Goal: Task Accomplishment & Management: Complete application form

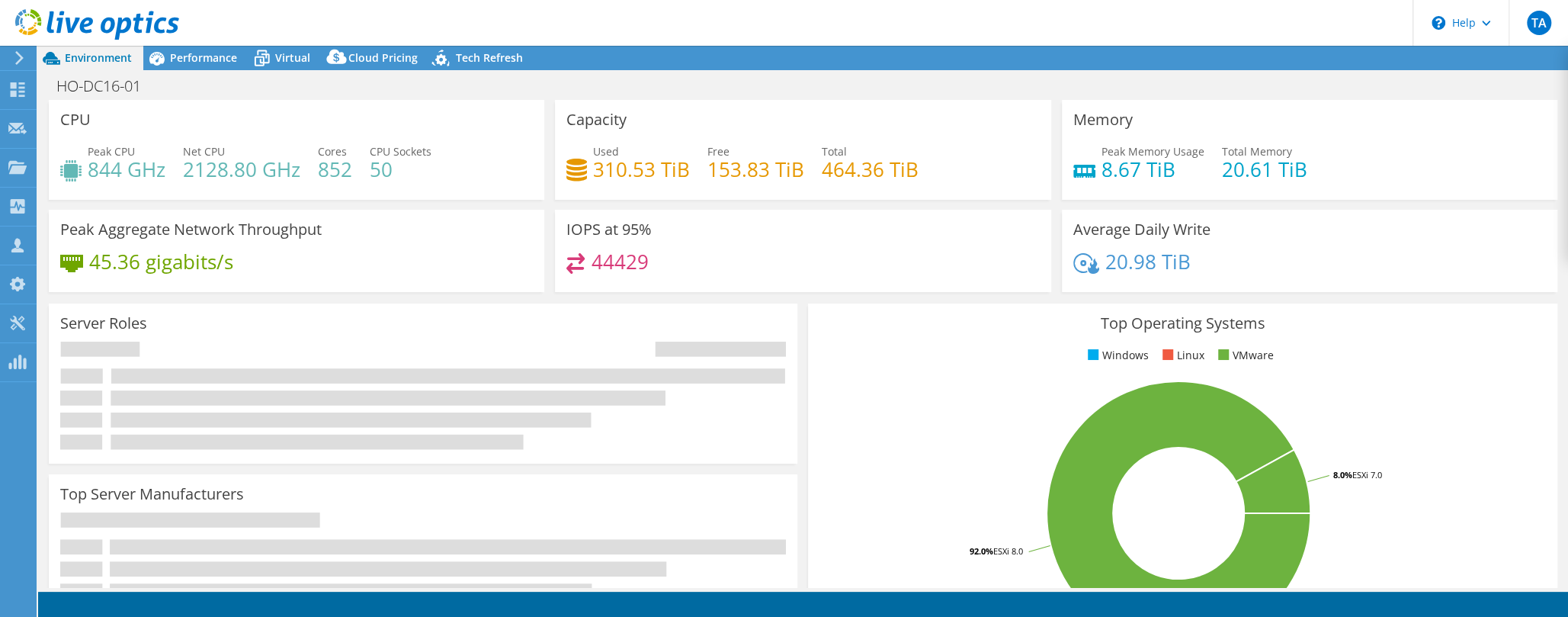
select select "USD"
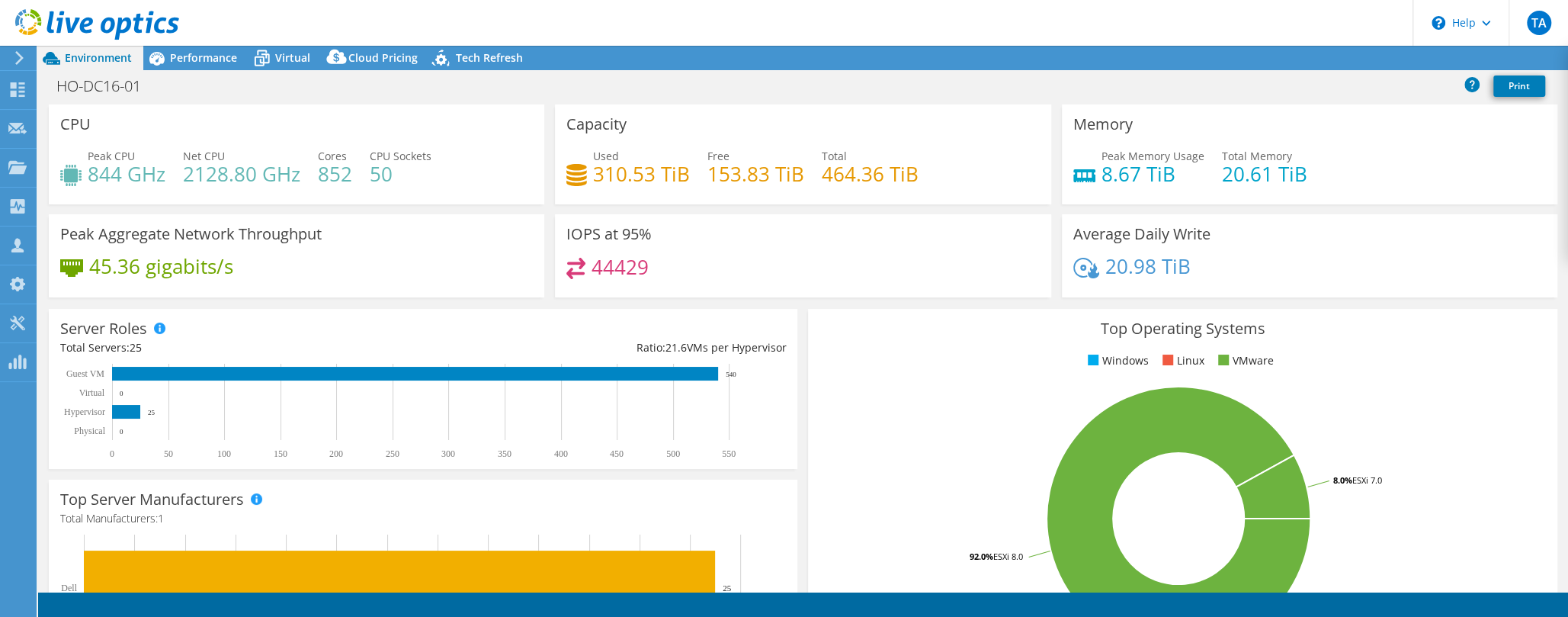
select select "USEast"
click at [21, 58] on use at bounding box center [20, 58] width 9 height 14
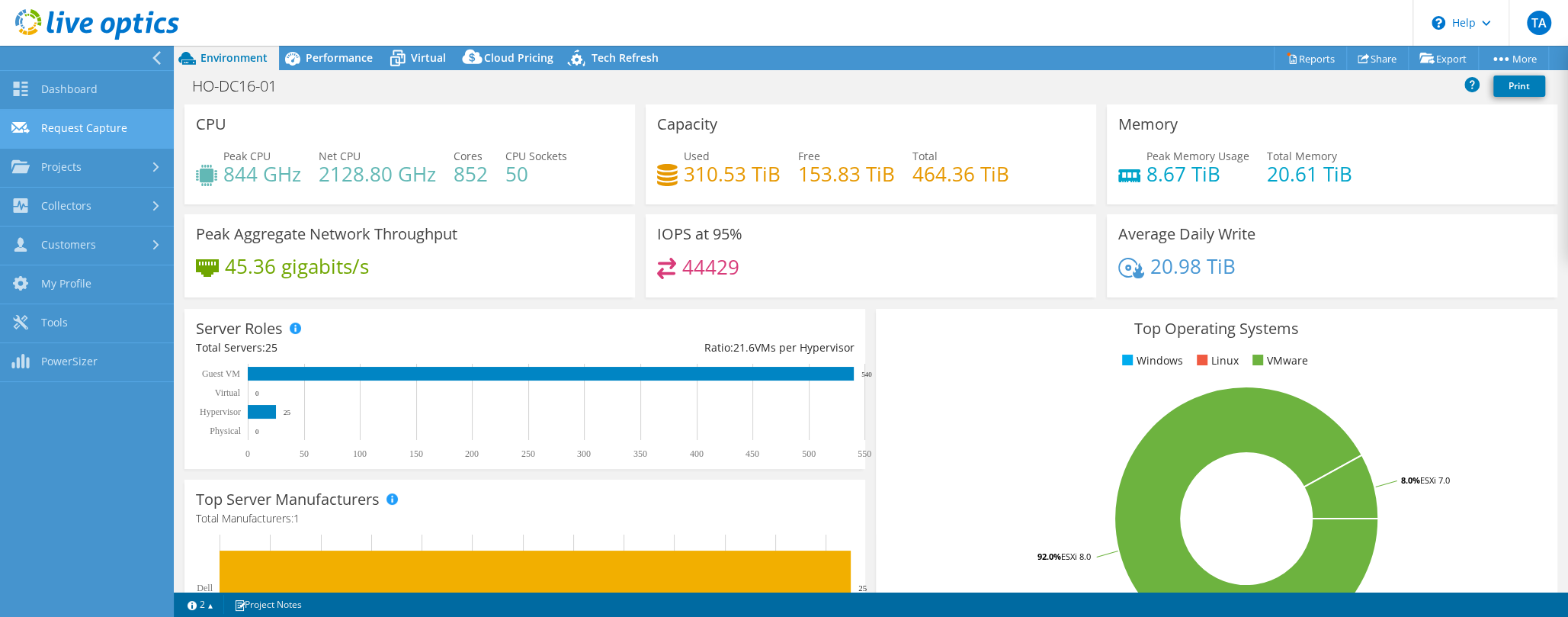
click at [90, 126] on link "Request Capture" at bounding box center [87, 129] width 174 height 39
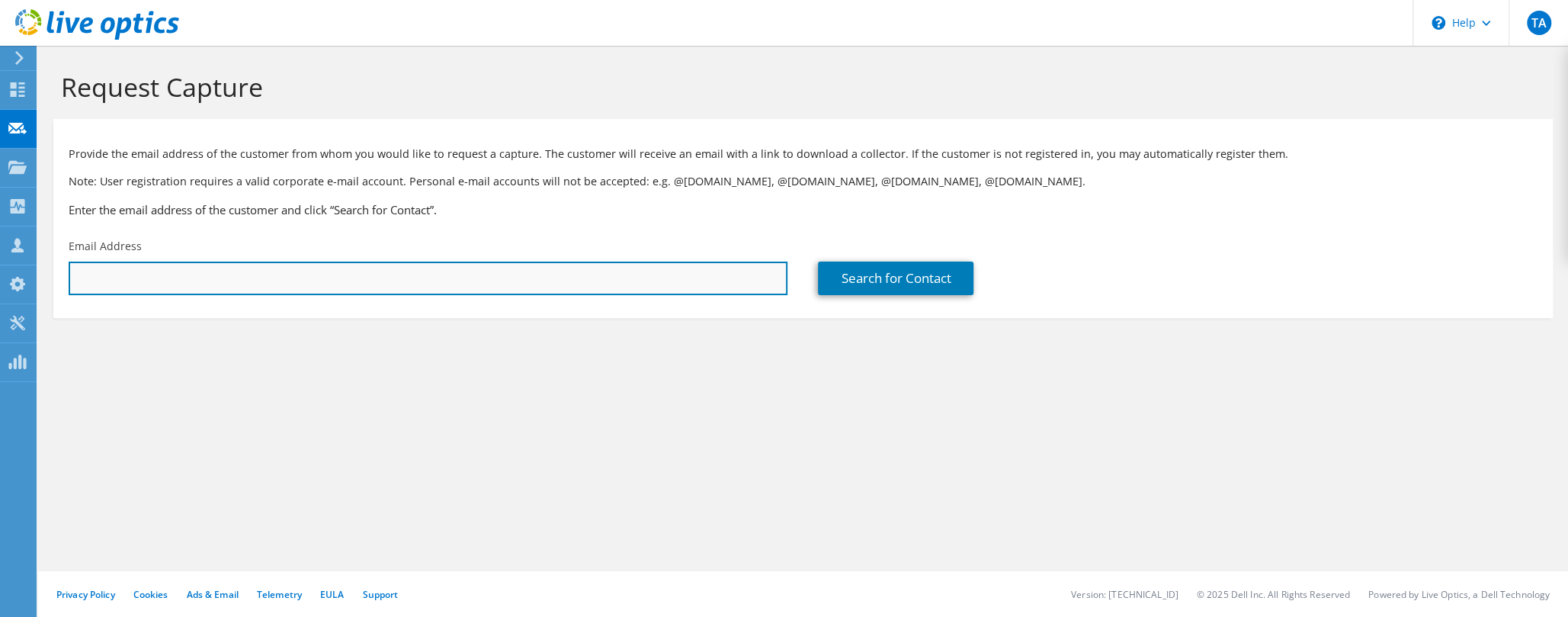
click at [220, 283] on input "text" at bounding box center [428, 278] width 719 height 33
paste input "jaybrown@21stmortgage.com"
type input "jaybrown@21stmortgage.com"
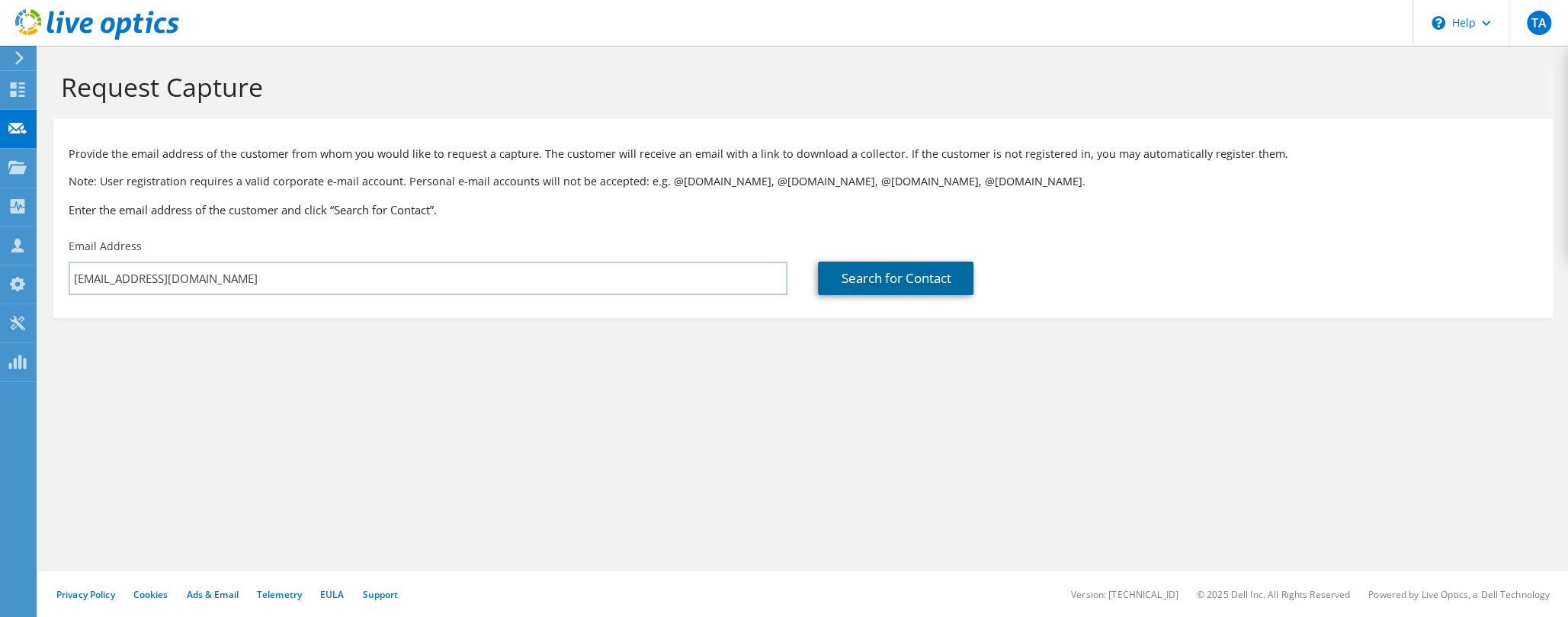
click at [841, 276] on link "Search for Contact" at bounding box center [895, 278] width 155 height 33
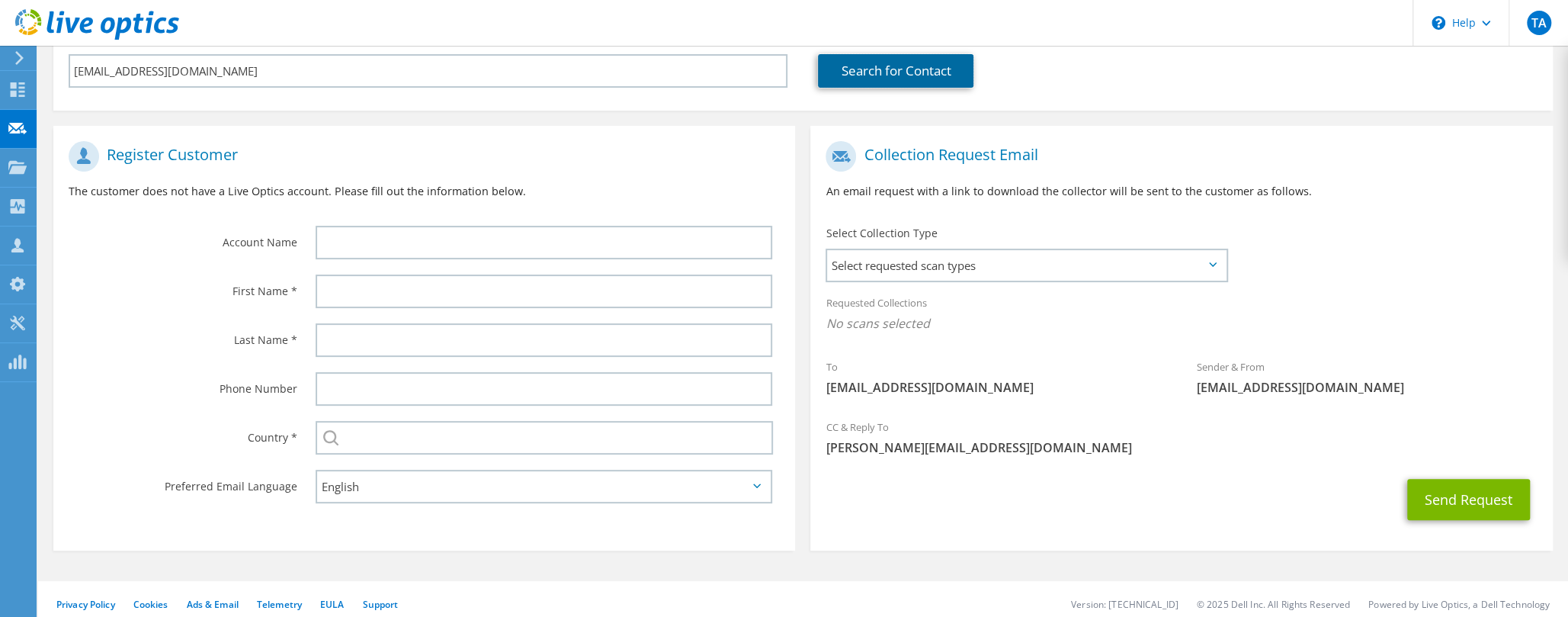
scroll to position [218, 0]
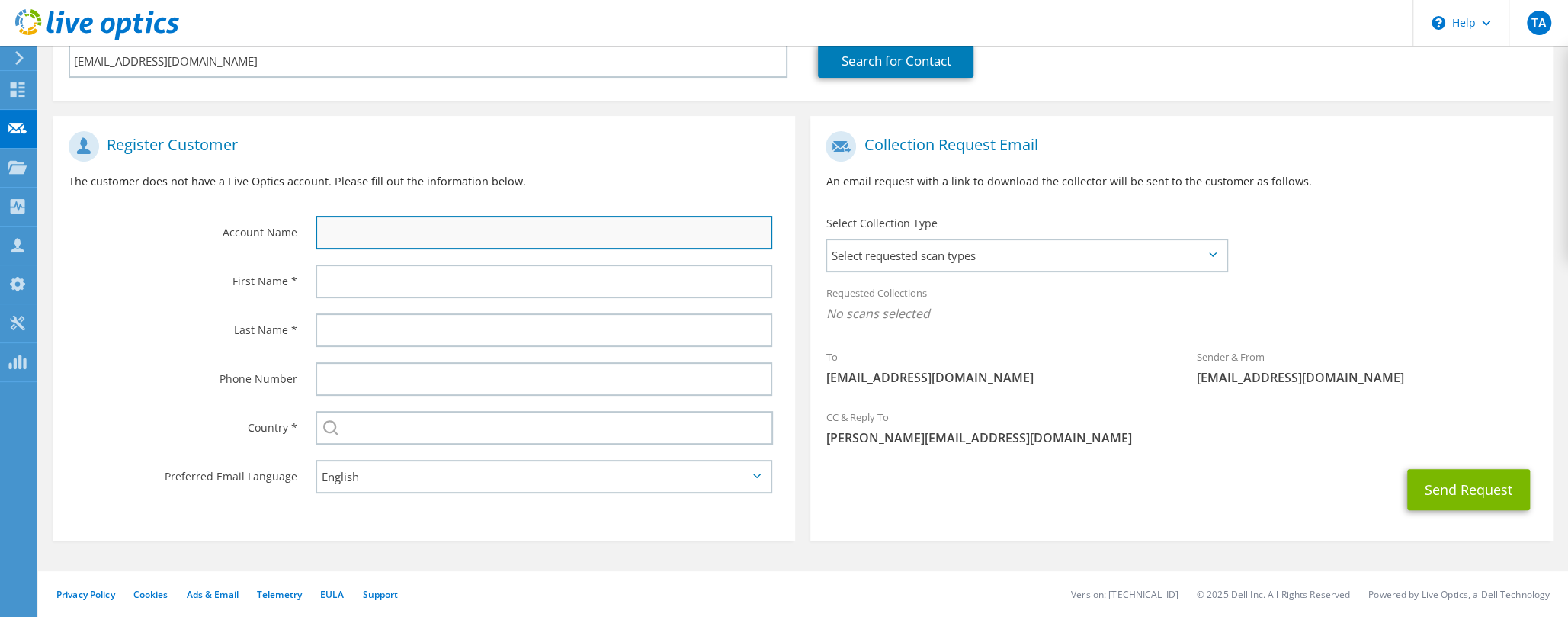
click at [358, 234] on input "text" at bounding box center [544, 232] width 457 height 33
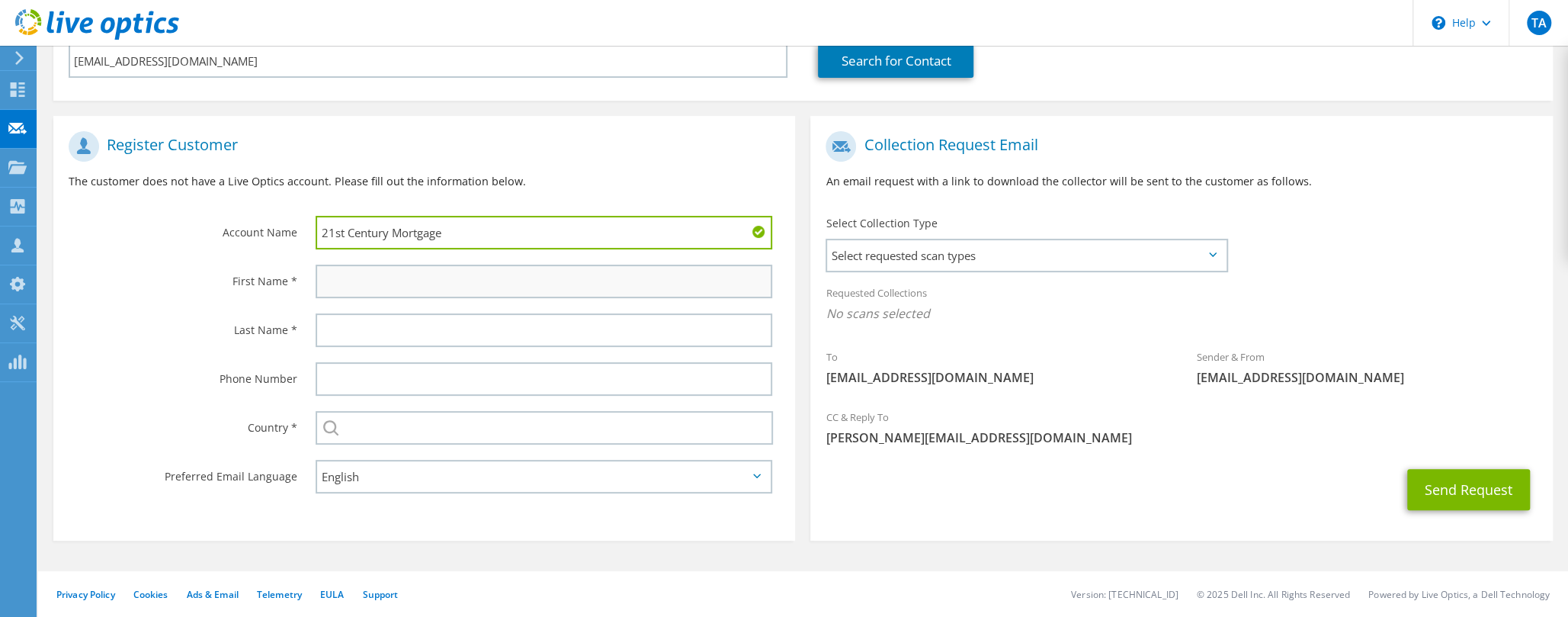
type input "21st Century Mortgage"
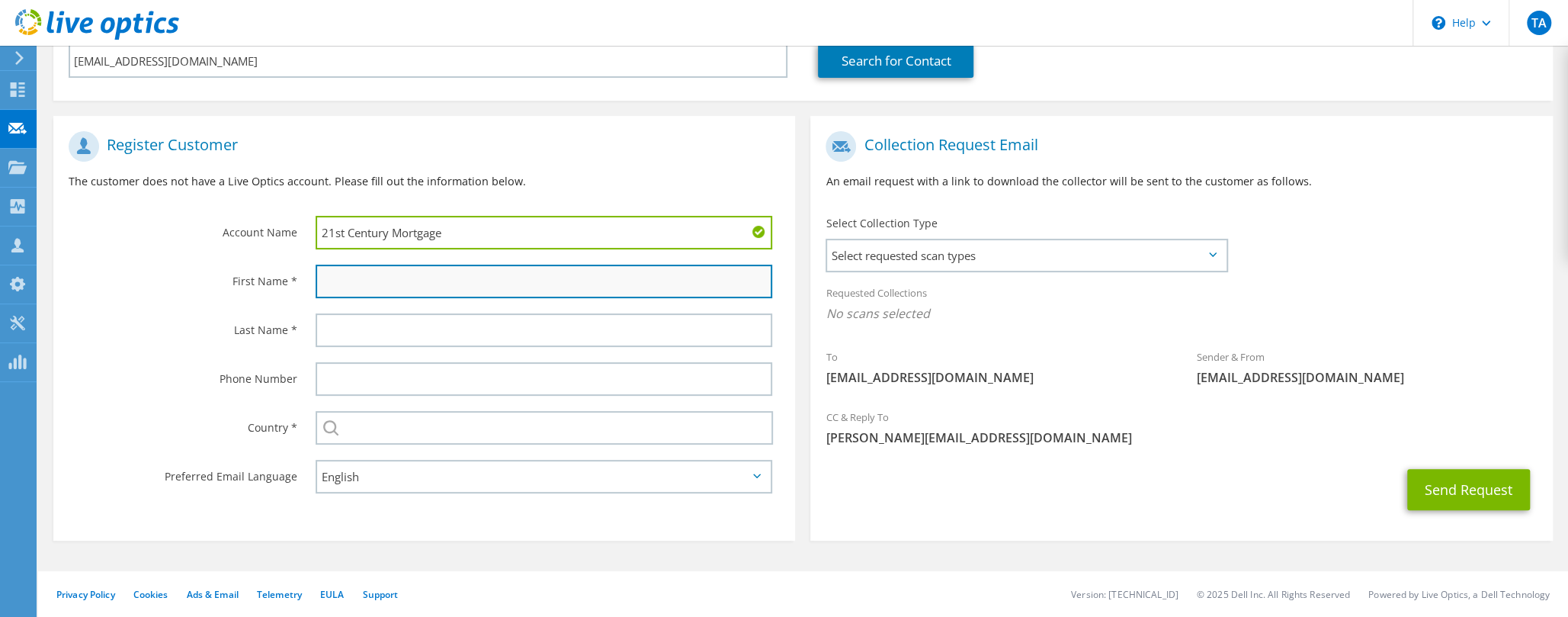
click at [378, 290] on input "text" at bounding box center [544, 281] width 457 height 33
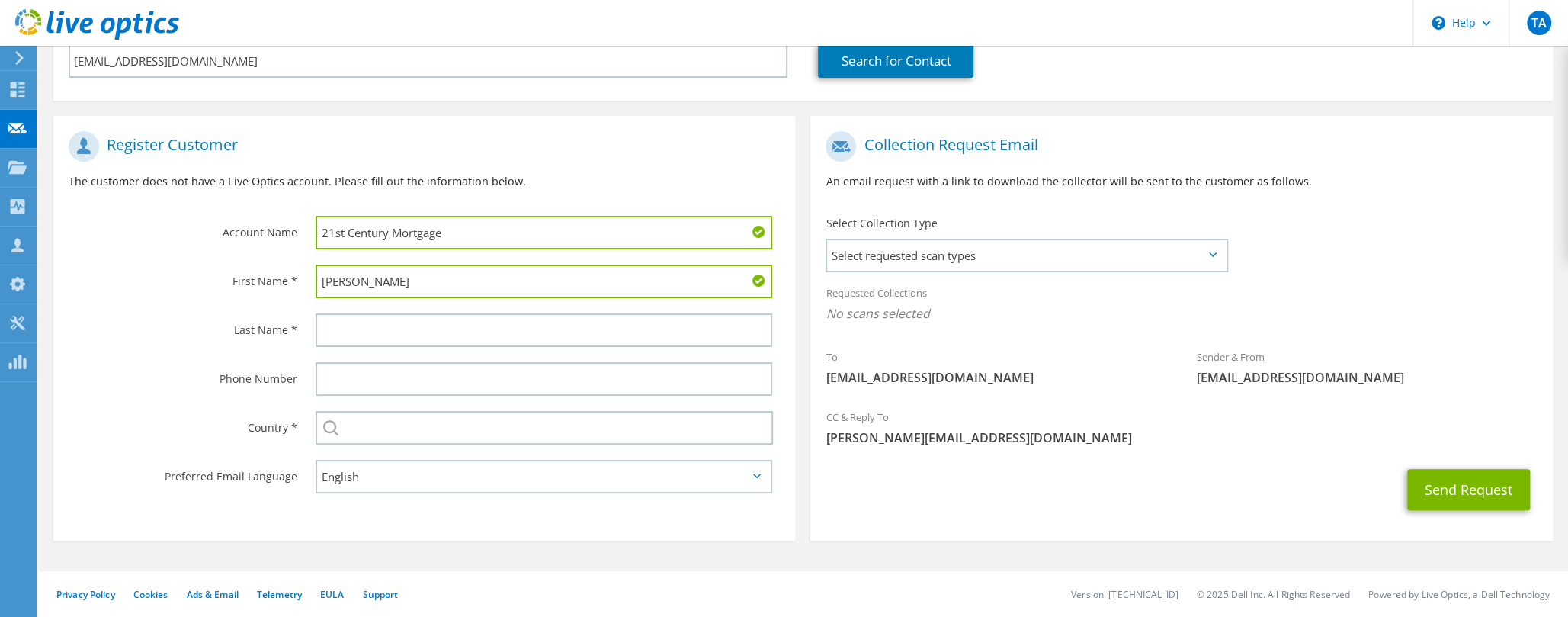
type input "Jay"
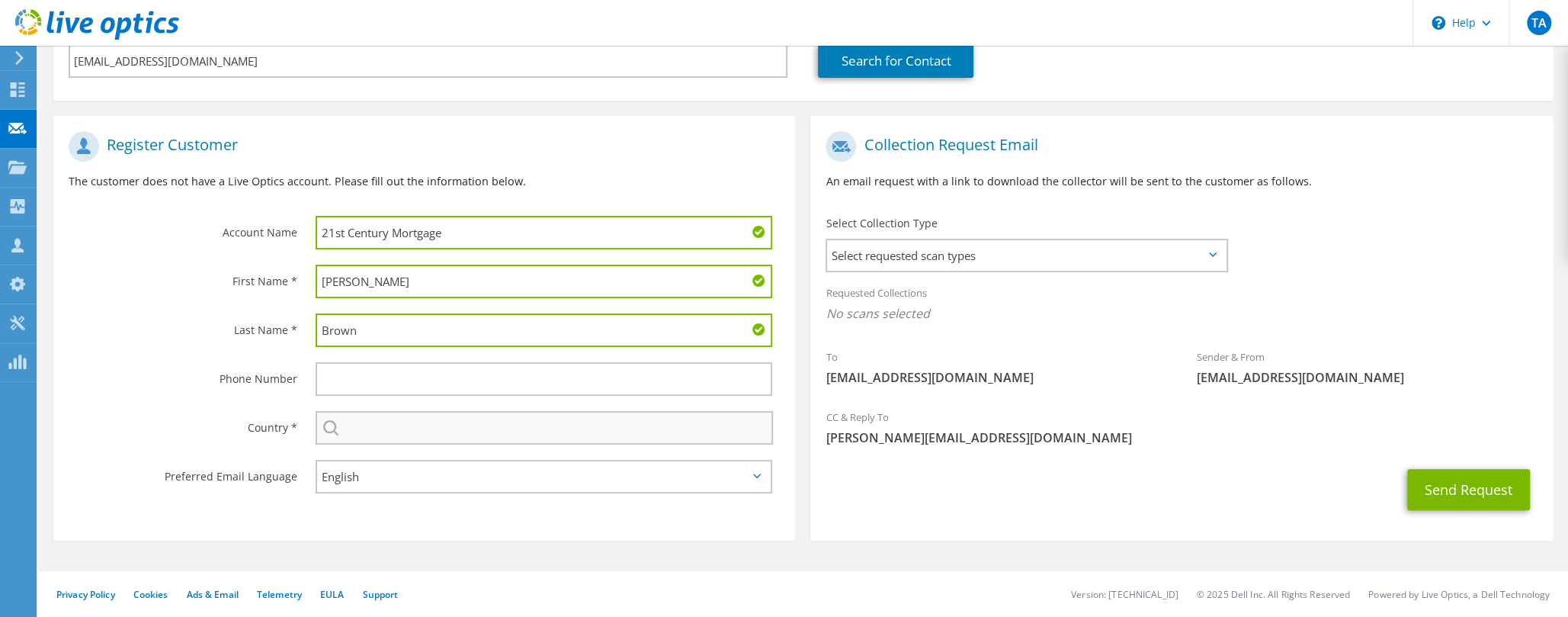
type input "Brown"
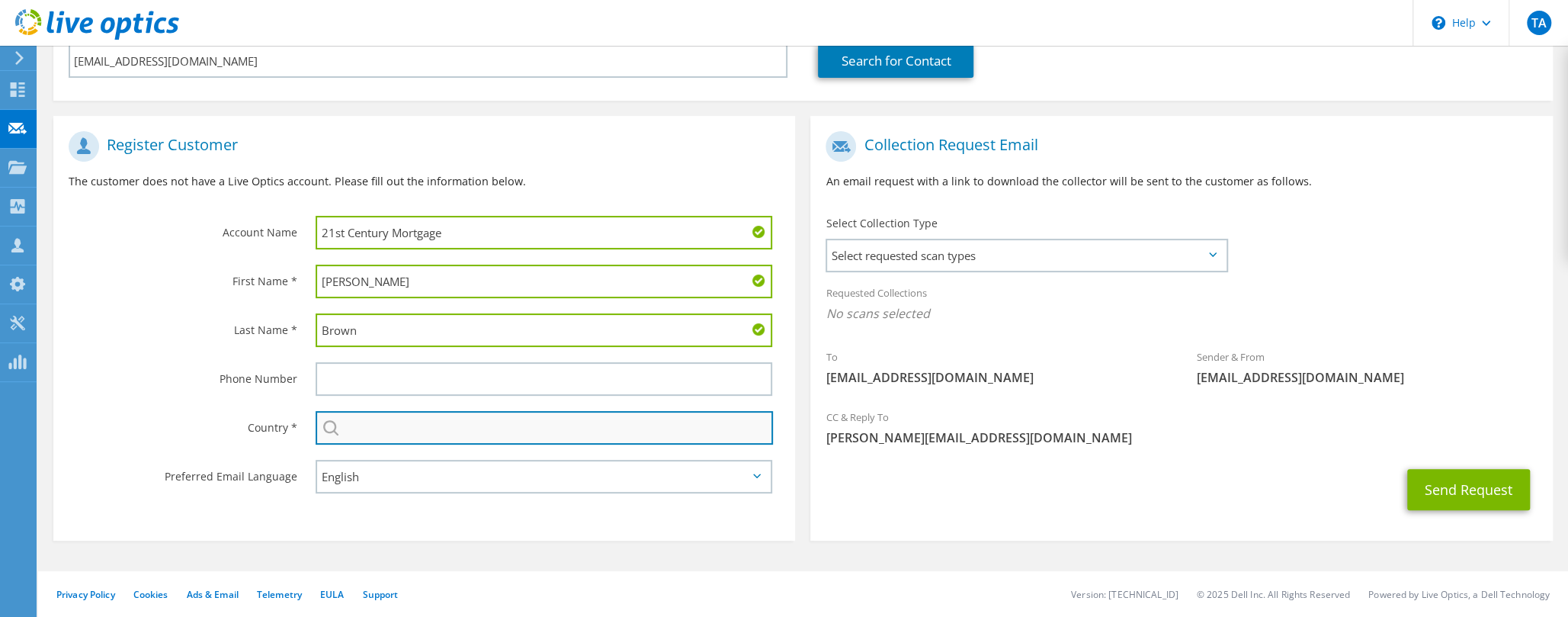
click at [390, 433] on input "text" at bounding box center [544, 427] width 457 height 33
type input "United States"
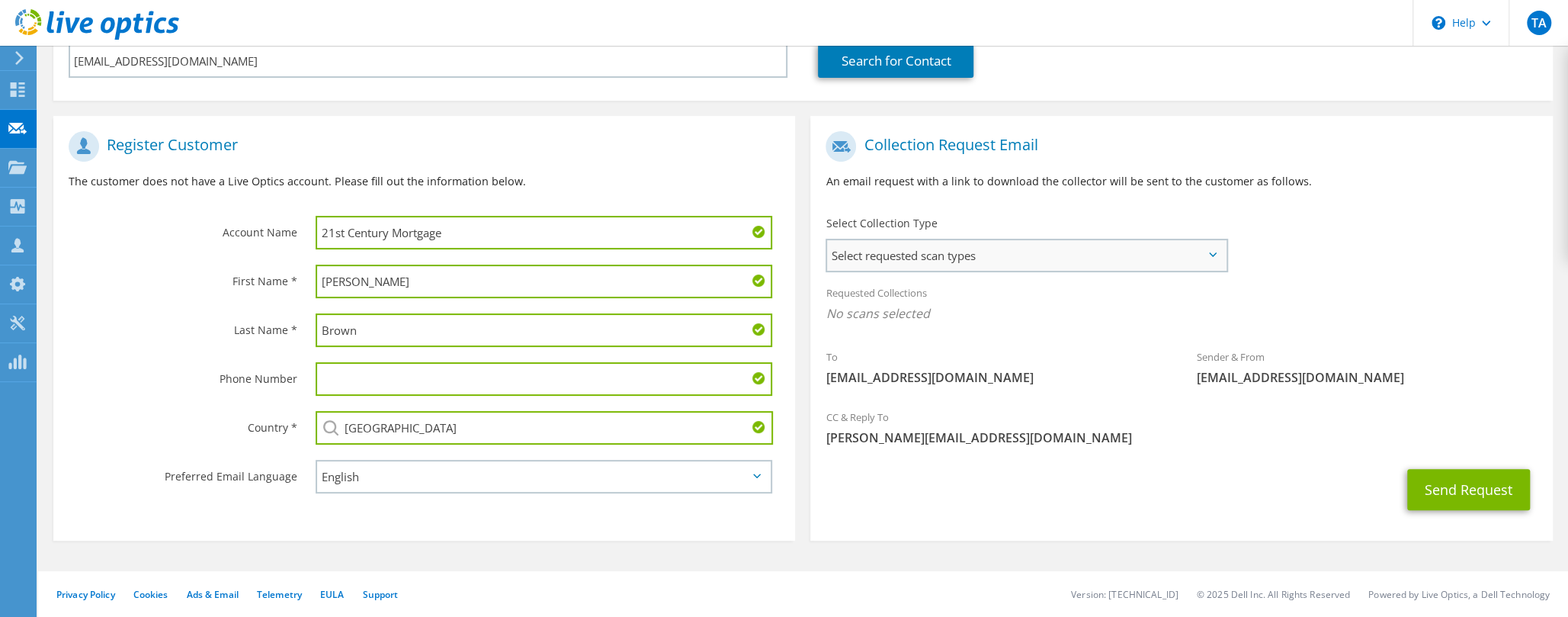
click at [1044, 257] on span "Select requested scan types" at bounding box center [1026, 256] width 399 height 31
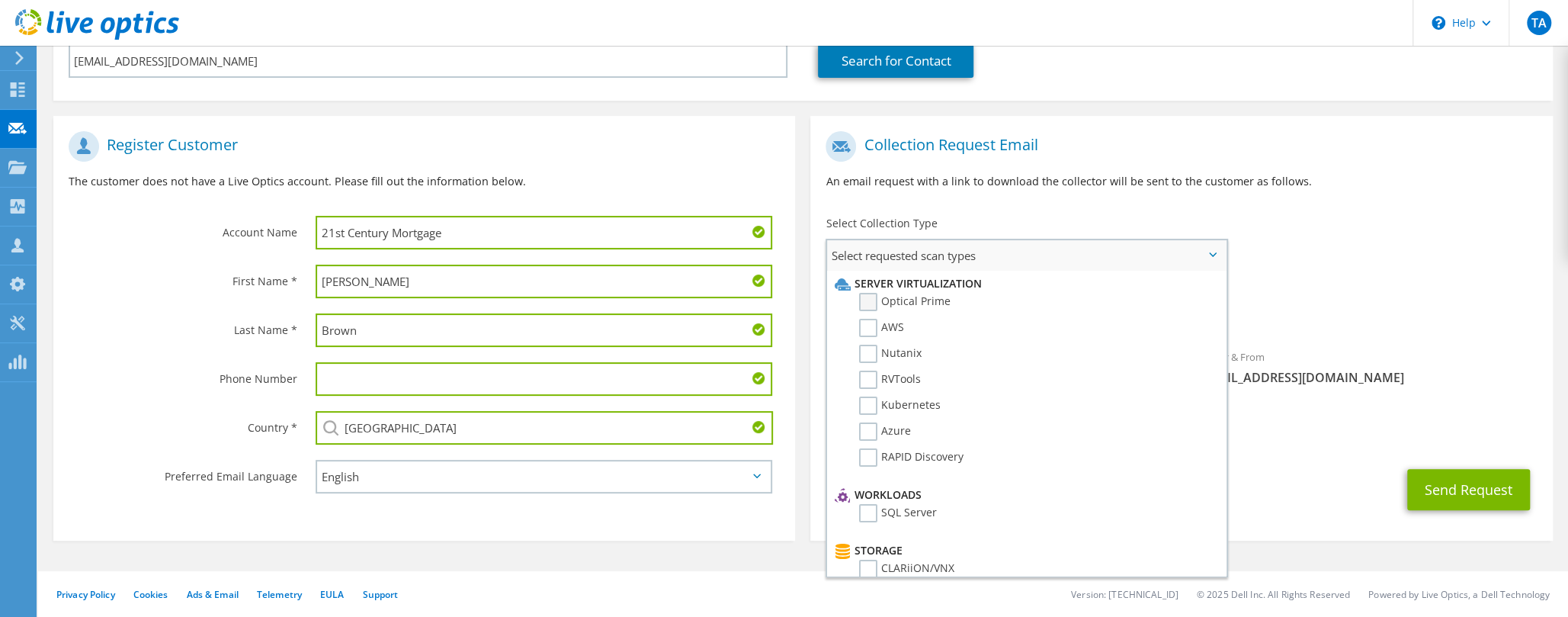
click at [872, 302] on label "Optical Prime" at bounding box center [905, 301] width 92 height 18
click at [0, 0] on input "Optical Prime" at bounding box center [0, 0] width 0 height 0
click at [1341, 221] on div "To jaybrown@21stmortgage.com Sender & From liveoptics@liveoptics.com" at bounding box center [1181, 263] width 742 height 282
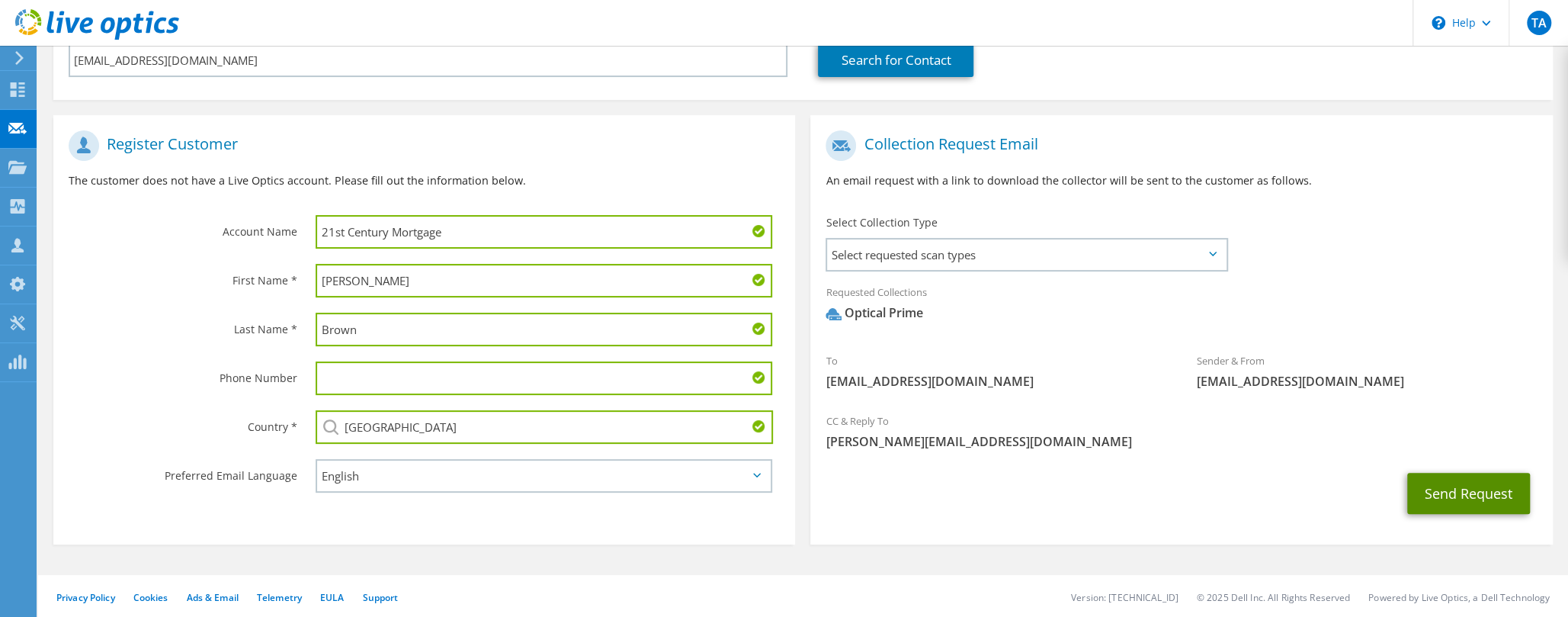
click at [1444, 502] on button "Send Request" at bounding box center [1468, 493] width 123 height 41
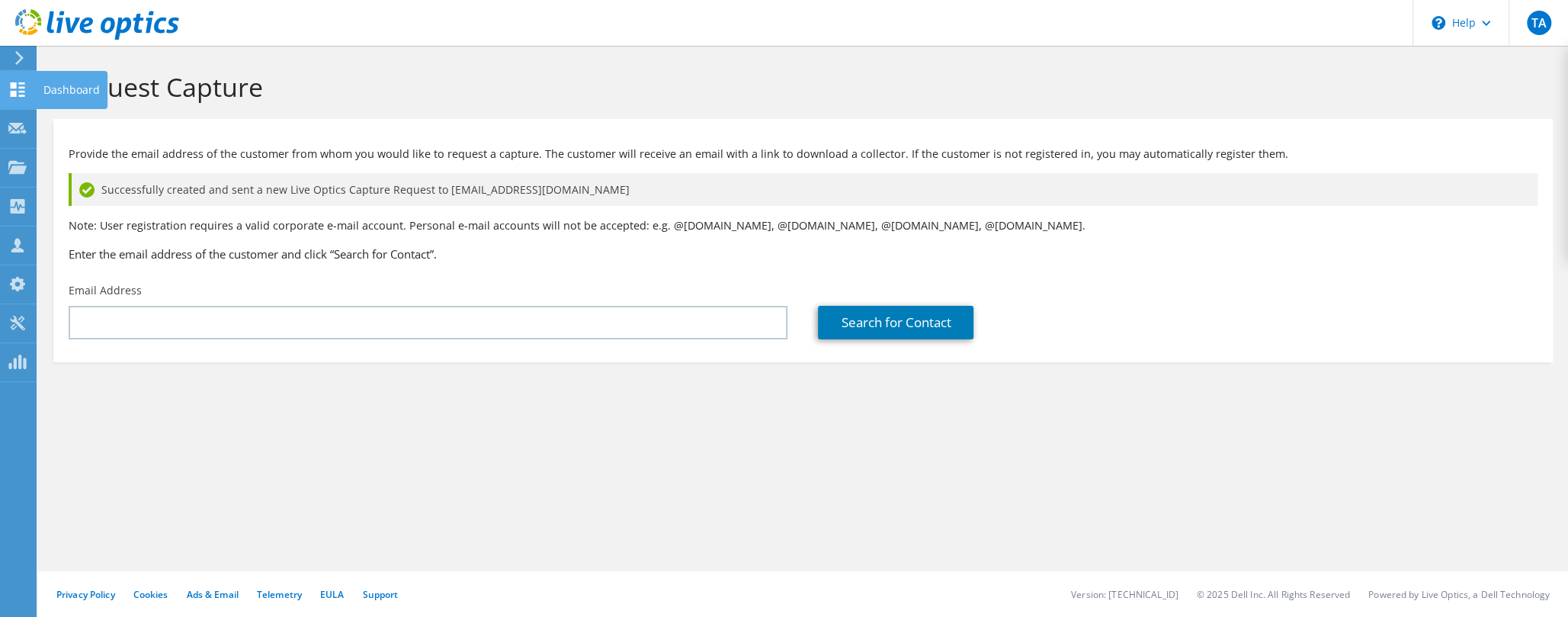
click at [17, 90] on icon at bounding box center [17, 89] width 18 height 15
